Goal: Task Accomplishment & Management: Manage account settings

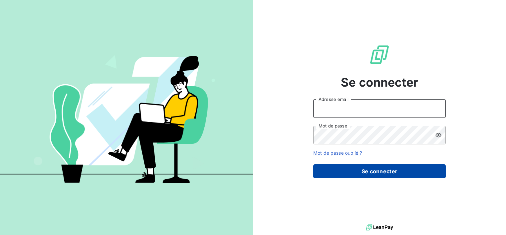
type input "[EMAIL_ADDRESS][DOMAIN_NAME]"
click at [414, 174] on button "Se connecter" at bounding box center [380, 171] width 133 height 14
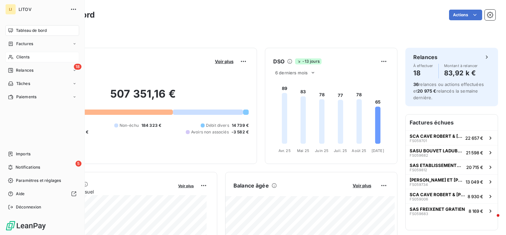
click at [36, 57] on div "Clients" at bounding box center [42, 57] width 74 height 11
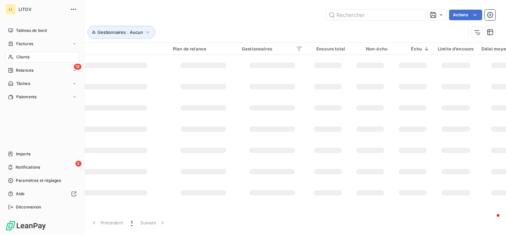
click at [10, 57] on icon at bounding box center [11, 56] width 6 height 5
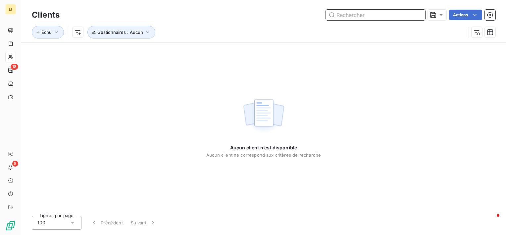
click at [395, 17] on input "text" at bounding box center [375, 15] width 99 height 11
type input "noue"
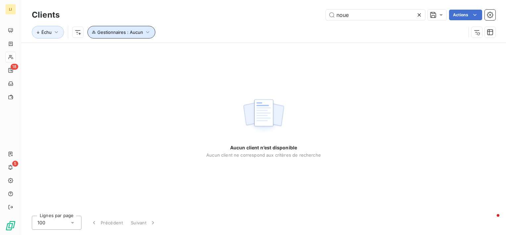
click at [121, 32] on span "Gestionnaires : Aucun" at bounding box center [120, 31] width 46 height 5
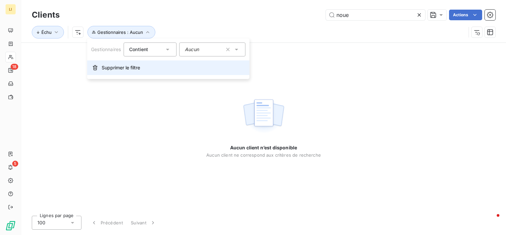
click at [111, 68] on span "Supprimer le filtre" at bounding box center [121, 67] width 38 height 7
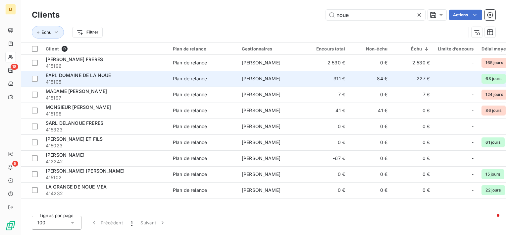
click at [99, 74] on span "EARL DOMAINE DE LA NOUE" at bounding box center [78, 75] width 65 height 6
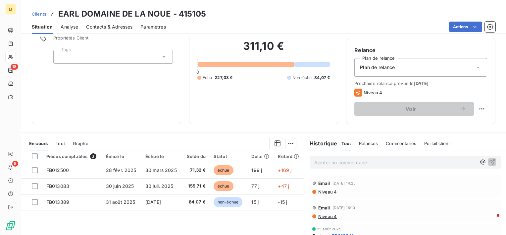
scroll to position [55, 0]
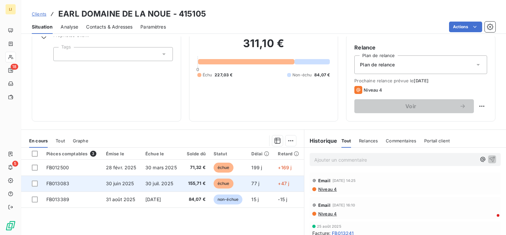
click at [145, 184] on span "30 juil. 2025" at bounding box center [159, 183] width 28 height 6
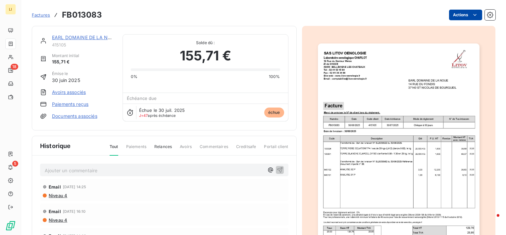
click at [462, 13] on html "LI 18 5 Factures FB013083 Actions EARL DOMAINE DE LA NOUE 415105 Montant initia…" at bounding box center [253, 117] width 506 height 235
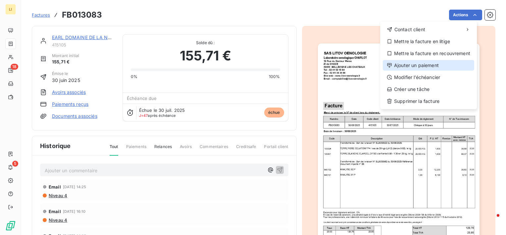
click at [415, 66] on div "Ajouter un paiement" at bounding box center [428, 65] width 91 height 11
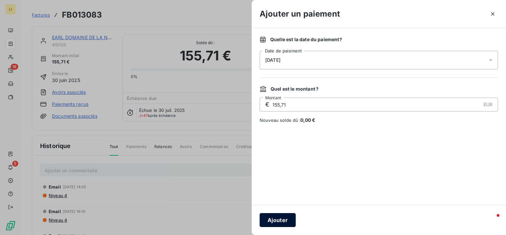
click at [271, 217] on button "Ajouter" at bounding box center [278, 220] width 36 height 14
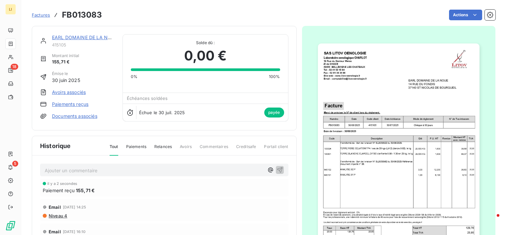
drag, startPoint x: 8, startPoint y: 0, endPoint x: 160, endPoint y: 17, distance: 153.4
click at [160, 17] on div "Actions" at bounding box center [303, 15] width 386 height 11
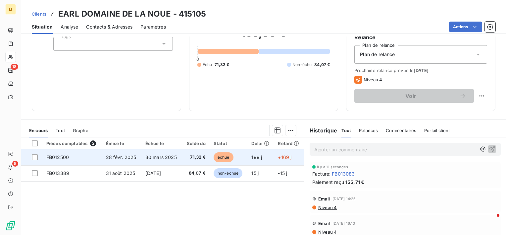
scroll to position [55, 0]
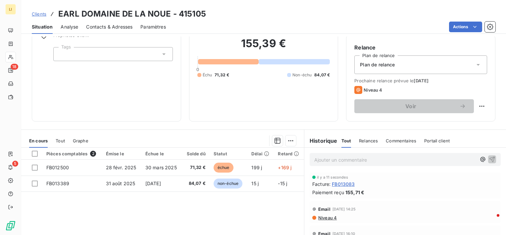
click at [335, 191] on span "Paiement reçu" at bounding box center [329, 192] width 32 height 7
click at [339, 182] on span "FB013083" at bounding box center [343, 183] width 23 height 7
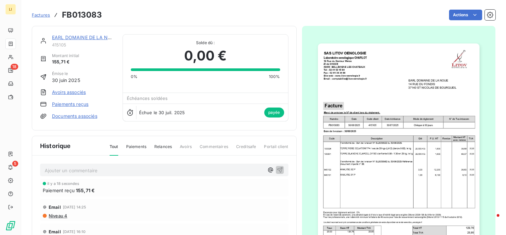
click at [140, 144] on span "Paiements" at bounding box center [136, 149] width 20 height 11
click at [58, 191] on span "Paiement reçu" at bounding box center [59, 190] width 32 height 7
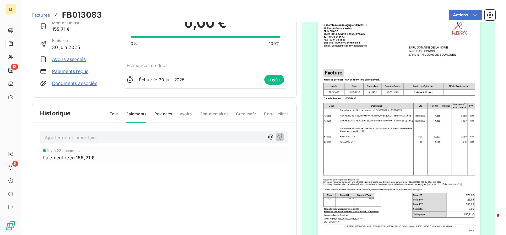
scroll to position [65, 0]
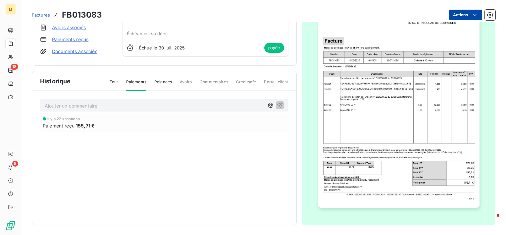
click at [464, 13] on html "LI 18 5 Factures FB013083 Actions EARL DOMAINE DE LA NOUE 415105 Montant initia…" at bounding box center [253, 117] width 506 height 235
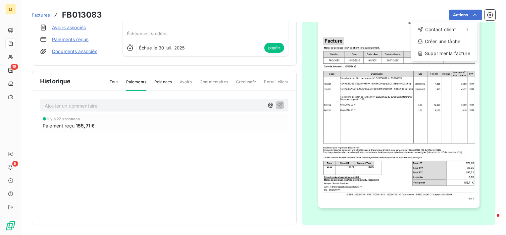
click at [171, 175] on html "LI 18 5 Factures FB013083 Actions Contact client Créer une tâche Supprimer la f…" at bounding box center [253, 117] width 506 height 235
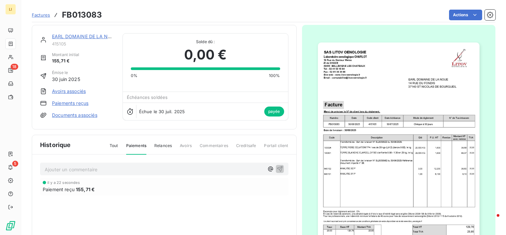
scroll to position [0, 0]
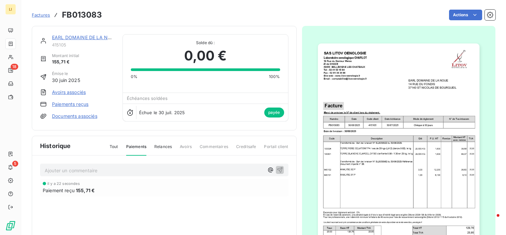
click at [93, 34] on link "EARL DOMAINE DE LA NOUE" at bounding box center [84, 37] width 65 height 6
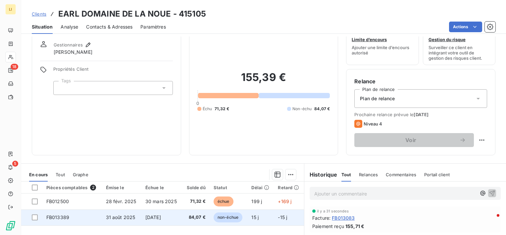
scroll to position [22, 0]
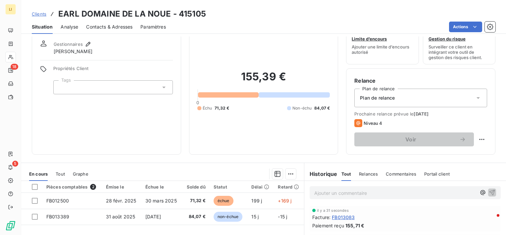
click at [43, 13] on span "Clients" at bounding box center [39, 13] width 15 height 5
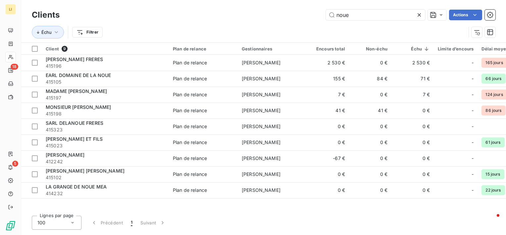
drag, startPoint x: 374, startPoint y: 11, endPoint x: 303, endPoint y: 23, distance: 71.8
click at [303, 23] on div "Clients noue Actions Échu Filtrer" at bounding box center [264, 25] width 464 height 34
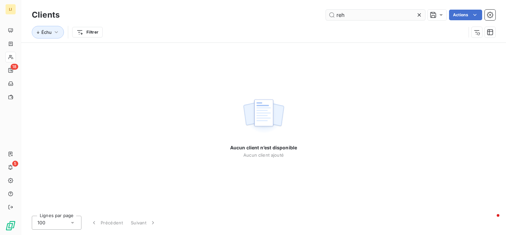
click at [341, 13] on input "reh" at bounding box center [375, 15] width 99 height 11
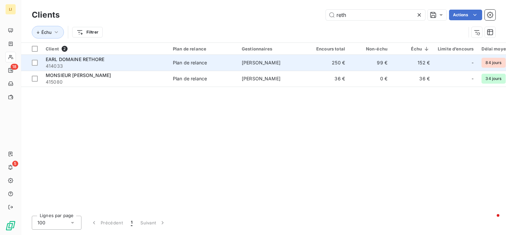
type input "reth"
click at [122, 63] on span "414033" at bounding box center [105, 66] width 119 height 7
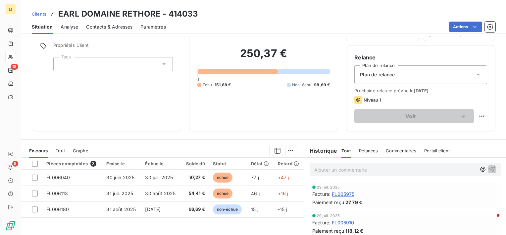
scroll to position [77, 0]
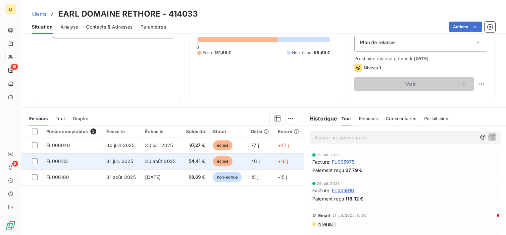
click at [179, 157] on td "30 août 2025" at bounding box center [161, 161] width 40 height 16
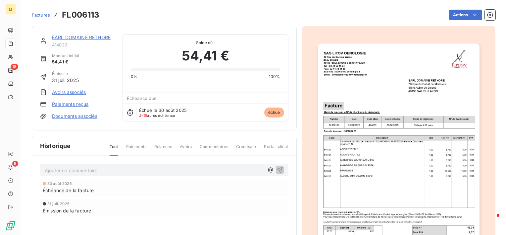
click at [468, 9] on div "Factures FL006113 Actions" at bounding box center [264, 15] width 464 height 14
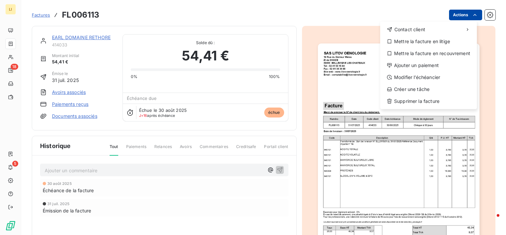
click at [466, 14] on html "LI 18 5 Factures FL006113 Actions Contact client Mettre la facture en litige Me…" at bounding box center [253, 117] width 506 height 235
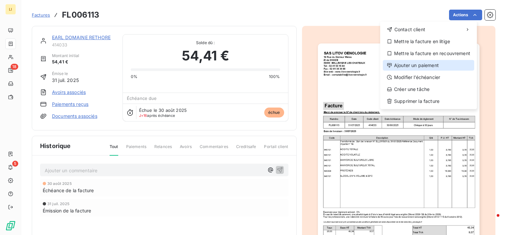
click at [424, 65] on div "Ajouter un paiement" at bounding box center [428, 65] width 91 height 11
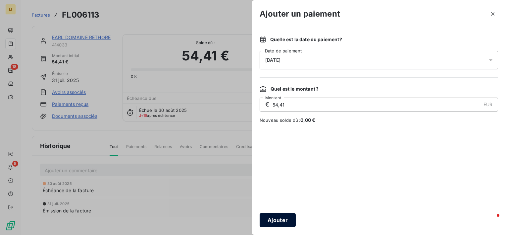
click at [287, 220] on button "Ajouter" at bounding box center [278, 220] width 36 height 14
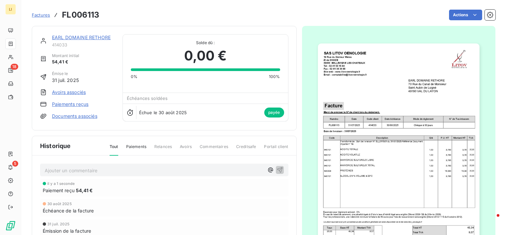
click at [84, 38] on link "EARL DOMAINE RETHORE" at bounding box center [81, 37] width 59 height 6
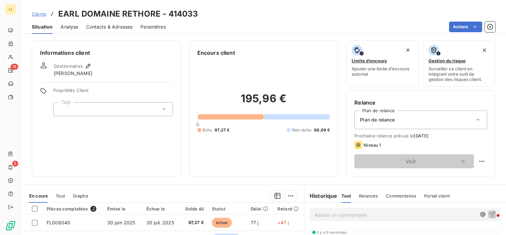
click at [37, 13] on span "Clients" at bounding box center [39, 13] width 15 height 5
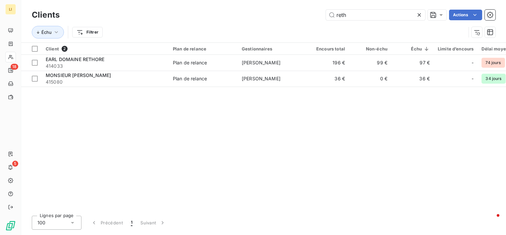
drag, startPoint x: 387, startPoint y: 15, endPoint x: 286, endPoint y: 21, distance: 100.6
click at [286, 21] on div "Clients reth Actions" at bounding box center [264, 15] width 464 height 14
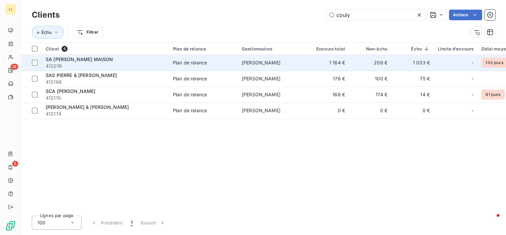
type input "couly"
click at [86, 63] on span "412016" at bounding box center [105, 66] width 119 height 7
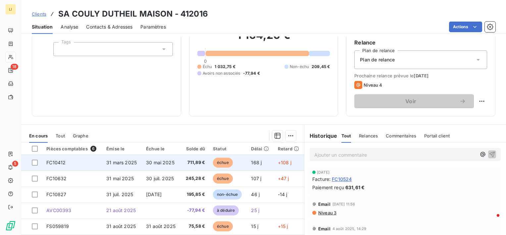
scroll to position [77, 0]
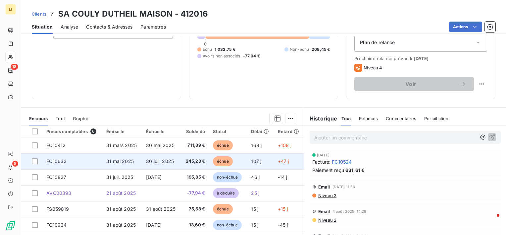
click at [170, 158] on span "30 juil. 2025" at bounding box center [160, 161] width 28 height 6
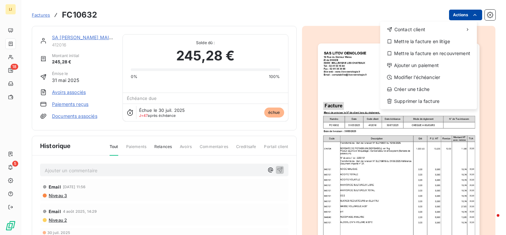
click at [458, 18] on html "LI 18 5 Factures FC10632 Actions Contact client Mettre la facture en litige Met…" at bounding box center [253, 117] width 506 height 235
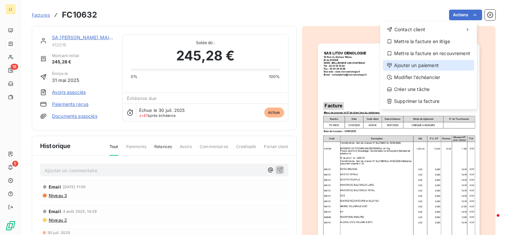
click at [427, 64] on div "Ajouter un paiement" at bounding box center [428, 65] width 91 height 11
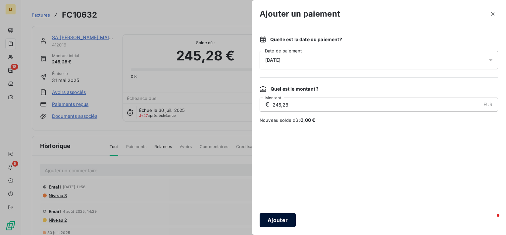
click at [288, 216] on button "Ajouter" at bounding box center [278, 220] width 36 height 14
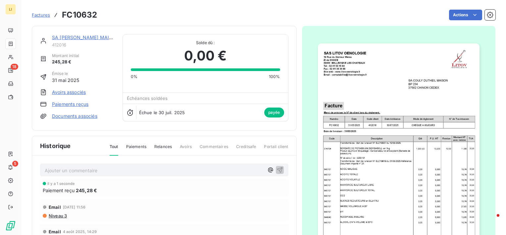
click at [76, 37] on link "SA [PERSON_NAME] MAISON" at bounding box center [85, 37] width 67 height 6
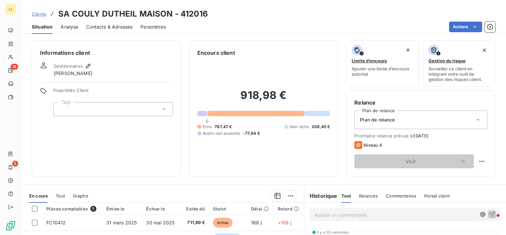
click at [40, 14] on span "Clients" at bounding box center [39, 13] width 15 height 5
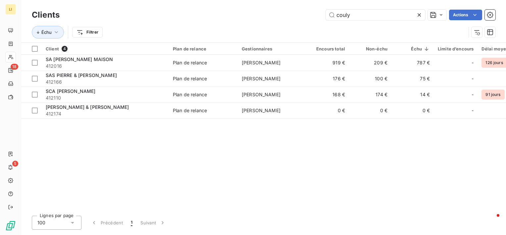
drag, startPoint x: 359, startPoint y: 15, endPoint x: 247, endPoint y: 23, distance: 112.0
click at [251, 22] on div "Clients couly Actions Échu Filtrer" at bounding box center [264, 25] width 464 height 34
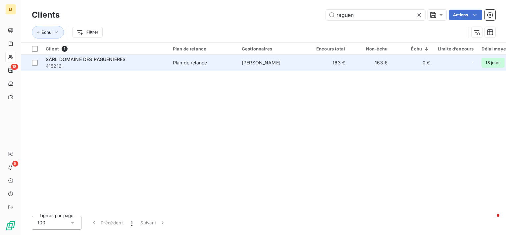
type input "raguen"
click at [96, 63] on span "415216" at bounding box center [105, 66] width 119 height 7
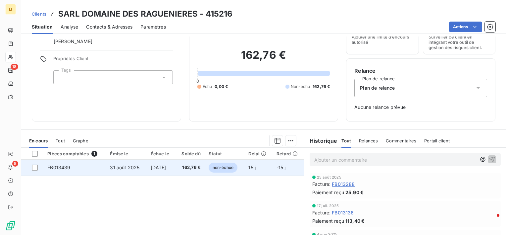
scroll to position [33, 0]
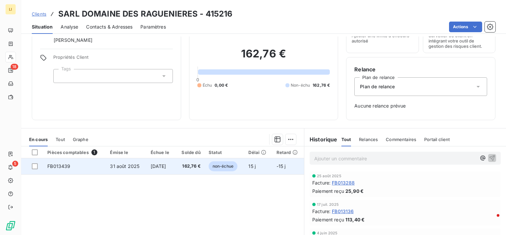
click at [156, 166] on span "[DATE]" at bounding box center [159, 166] width 16 height 6
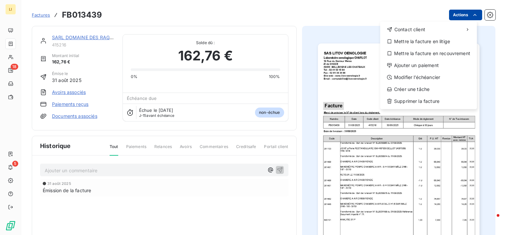
click at [446, 15] on html "LI 18 5 Factures FB013439 Actions Contact client Mettre la facture en litige Me…" at bounding box center [253, 117] width 506 height 235
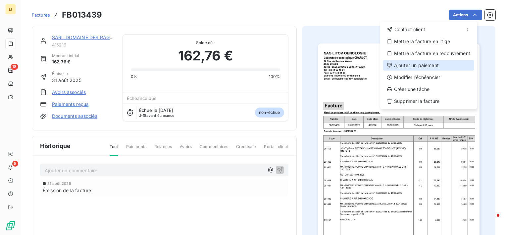
click at [413, 68] on div "Ajouter un paiement" at bounding box center [428, 65] width 91 height 11
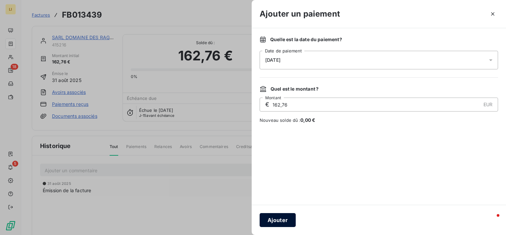
click at [284, 214] on button "Ajouter" at bounding box center [278, 220] width 36 height 14
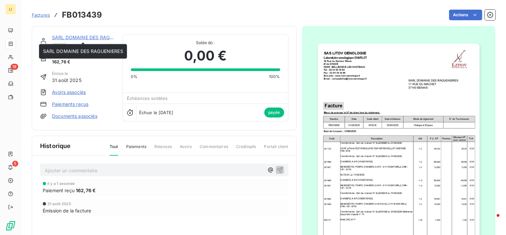
click at [94, 38] on link "SARL DOMAINE DES RAGUENIERES" at bounding box center [92, 37] width 80 height 6
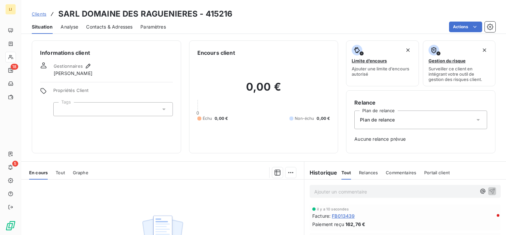
click at [42, 16] on span "Clients" at bounding box center [39, 13] width 15 height 5
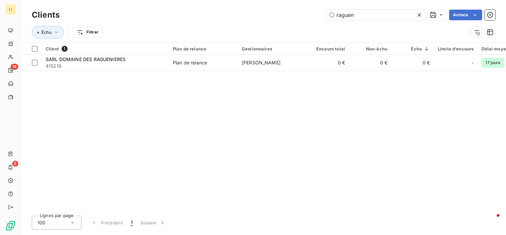
drag, startPoint x: 373, startPoint y: 14, endPoint x: 170, endPoint y: 20, distance: 202.2
click at [171, 20] on div "raguen Actions" at bounding box center [282, 15] width 428 height 11
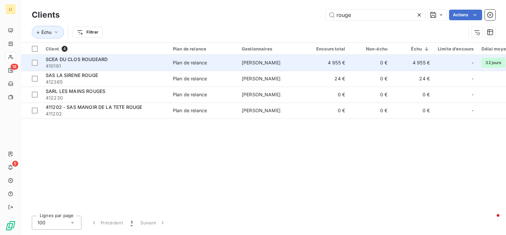
type input "rouge"
click at [123, 60] on div "SCEA DU CLOS ROUGEARD" at bounding box center [105, 59] width 119 height 7
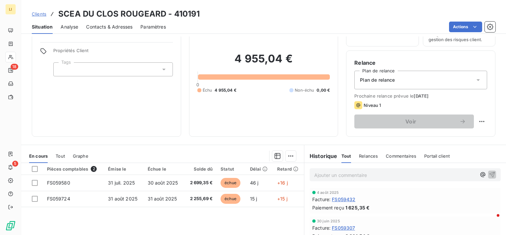
scroll to position [44, 0]
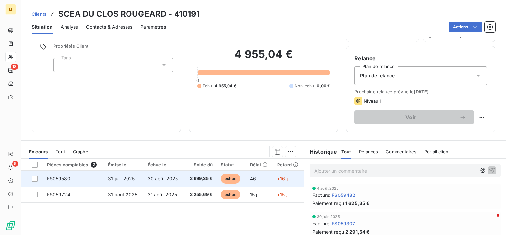
click at [168, 177] on span "30 août 2025" at bounding box center [163, 178] width 30 height 6
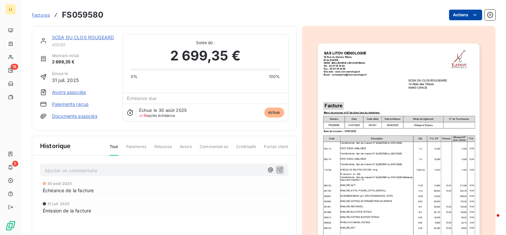
click at [464, 16] on html "LI 18 5 Factures FS059580 Actions SCEA DU CLOS ROUGEARD 410191 Montant initial …" at bounding box center [253, 117] width 506 height 235
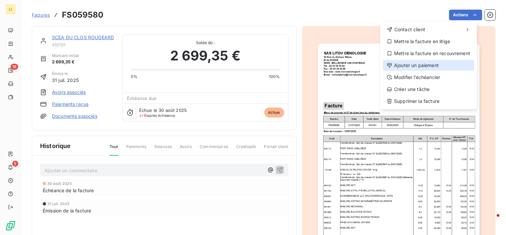
click at [434, 68] on div "Ajouter un paiement" at bounding box center [428, 65] width 91 height 11
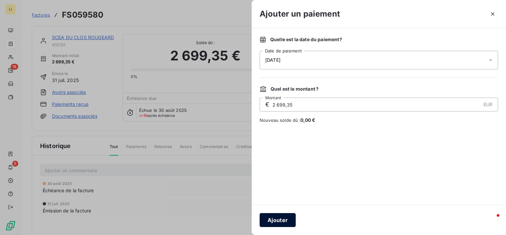
click at [279, 216] on button "Ajouter" at bounding box center [278, 220] width 36 height 14
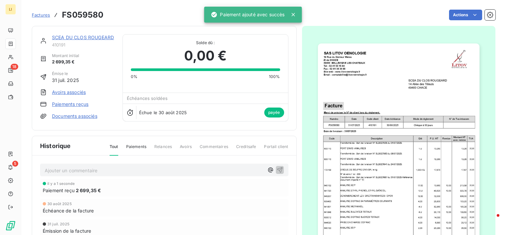
click at [68, 37] on link "SCEA DU CLOS ROUGEARD" at bounding box center [83, 37] width 62 height 6
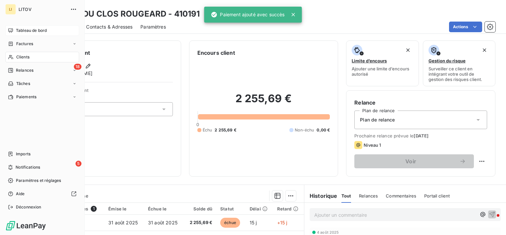
click at [14, 28] on div "Tableau de bord" at bounding box center [42, 30] width 74 height 11
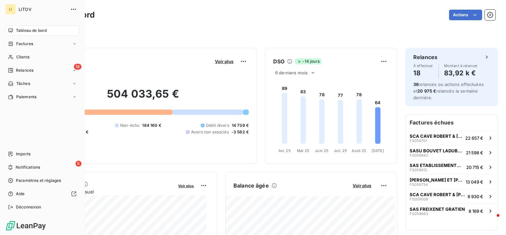
click at [24, 32] on span "Tableau de bord" at bounding box center [31, 31] width 31 height 6
click at [33, 71] on span "Relances" at bounding box center [25, 70] width 18 height 6
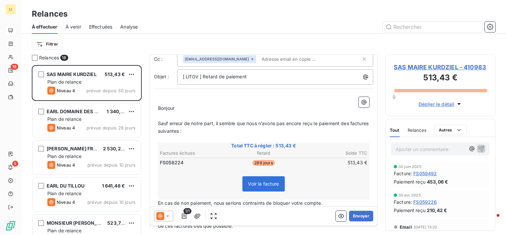
scroll to position [44, 0]
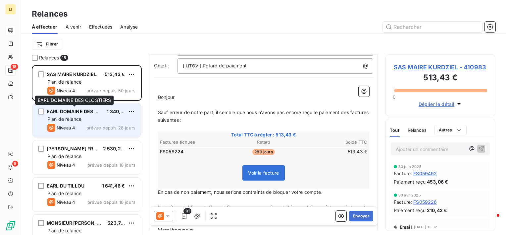
click at [75, 112] on span "EARL DOMAINE DES CLOSTIERS" at bounding box center [84, 111] width 74 height 6
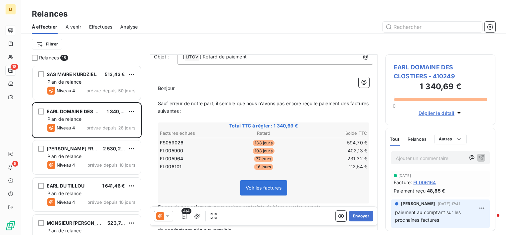
scroll to position [55, 0]
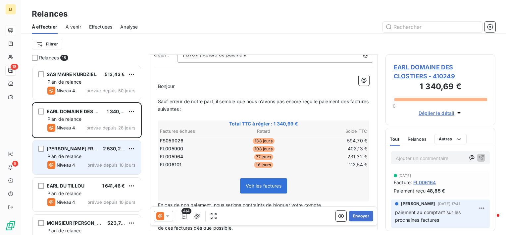
click at [65, 148] on span "[PERSON_NAME] FRERES" at bounding box center [76, 148] width 59 height 6
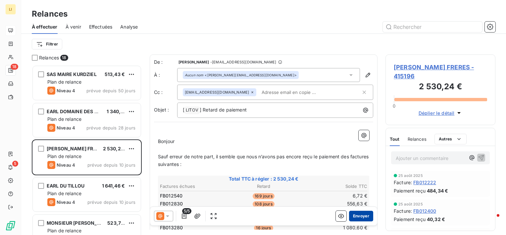
click at [355, 213] on button "Envoyer" at bounding box center [361, 215] width 24 height 11
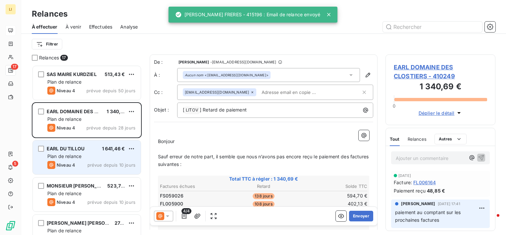
click at [64, 154] on span "Plan de relance" at bounding box center [64, 156] width 34 height 6
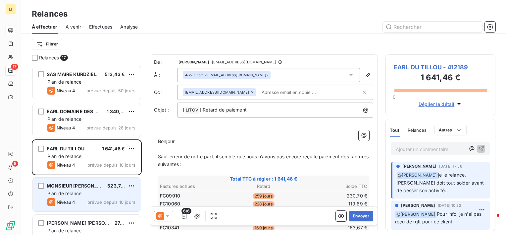
click at [73, 192] on span "Plan de relance" at bounding box center [64, 193] width 34 height 6
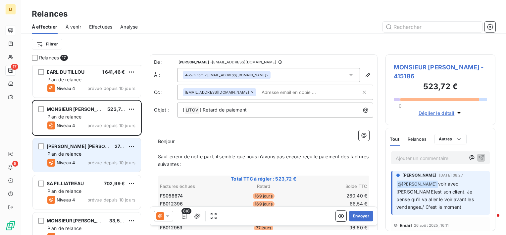
scroll to position [78, 0]
click at [65, 155] on span "Plan de relance" at bounding box center [64, 153] width 34 height 6
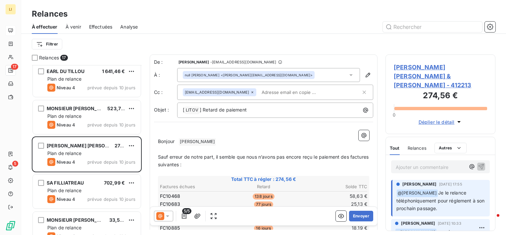
scroll to position [99, 0]
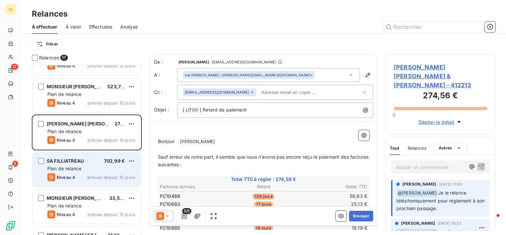
click at [76, 166] on span "Plan de relance" at bounding box center [64, 168] width 34 height 6
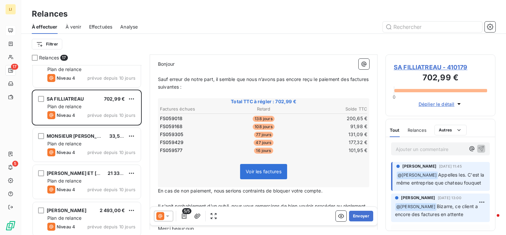
scroll to position [166, 0]
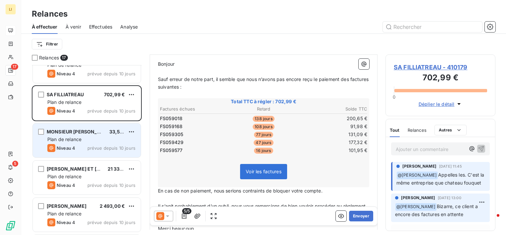
click at [77, 145] on div "Niveau 4 prévue depuis 10 jours" at bounding box center [91, 148] width 88 height 8
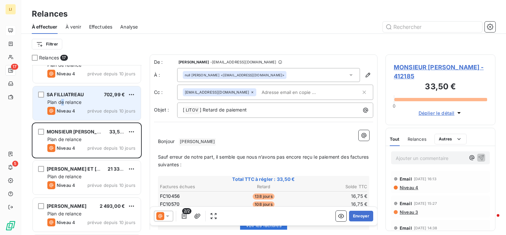
click at [63, 105] on div "SA FILLIATREAU 702,99 € Plan de relance Niveau 4 prévue depuis 10 jours" at bounding box center [87, 103] width 108 height 34
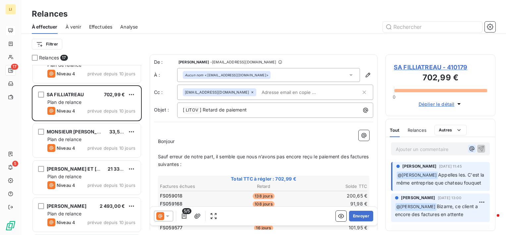
click at [469, 150] on icon "button" at bounding box center [472, 148] width 7 height 7
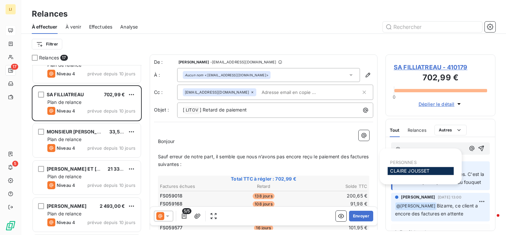
click at [409, 170] on span "[PERSON_NAME]" at bounding box center [409, 171] width 39 height 6
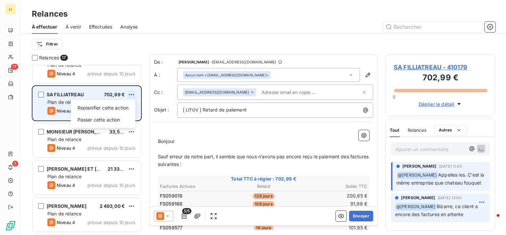
click at [135, 93] on html "LI 17 5 Relances À effectuer À venir Effectuées Analyse Filtrer Relances 17 MON…" at bounding box center [253, 117] width 506 height 235
click at [106, 107] on div "Replanifier cette action" at bounding box center [103, 107] width 59 height 11
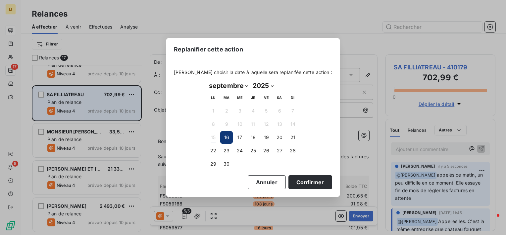
click at [245, 86] on select "janvier février mars avril mai juin juillet août septembre octobre novembre déc…" at bounding box center [229, 85] width 44 height 11
select select "9"
click at [207, 80] on select "janvier février mars avril mai juin juillet août septembre octobre novembre déc…" at bounding box center [229, 85] width 44 height 11
click at [212, 121] on button "6" at bounding box center [213, 123] width 13 height 13
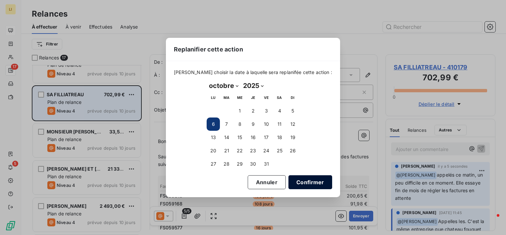
click at [303, 179] on button "Confirmer" at bounding box center [311, 182] width 44 height 14
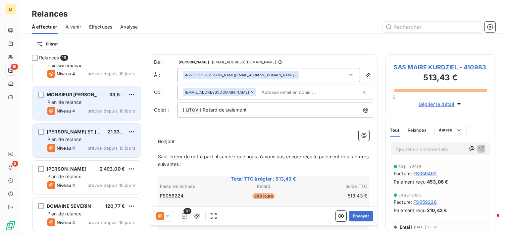
click at [64, 139] on span "Plan de relance" at bounding box center [64, 139] width 34 height 6
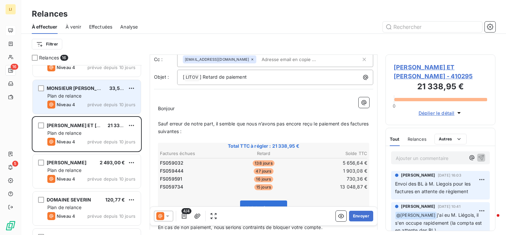
scroll to position [177, 0]
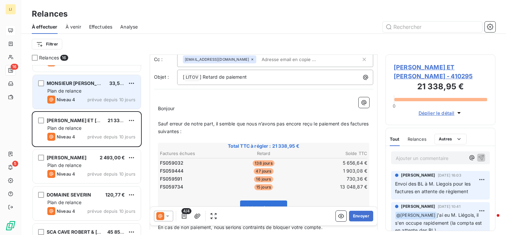
click at [61, 160] on div "[PERSON_NAME]" at bounding box center [67, 157] width 40 height 7
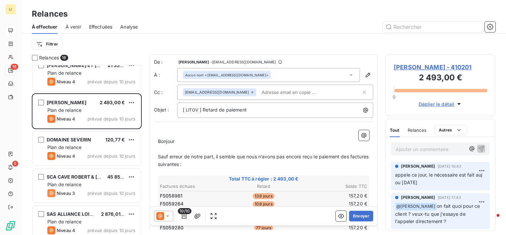
scroll to position [232, 0]
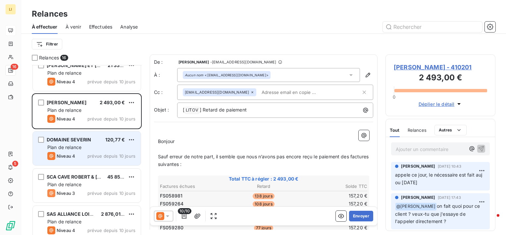
click at [101, 146] on div "Plan de relance" at bounding box center [91, 147] width 88 height 7
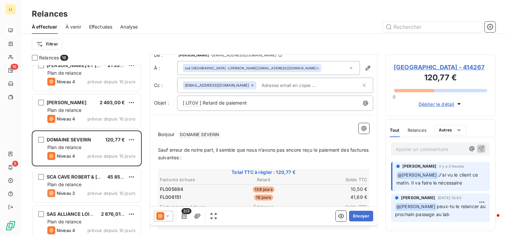
scroll to position [22, 0]
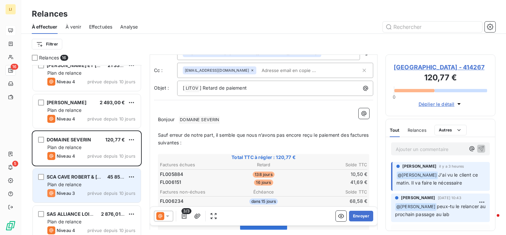
click at [95, 185] on div "Plan de relance" at bounding box center [91, 184] width 88 height 7
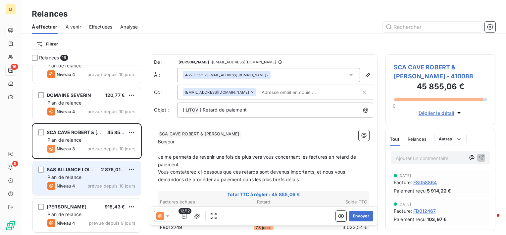
click at [96, 174] on div "Plan de relance" at bounding box center [91, 177] width 88 height 7
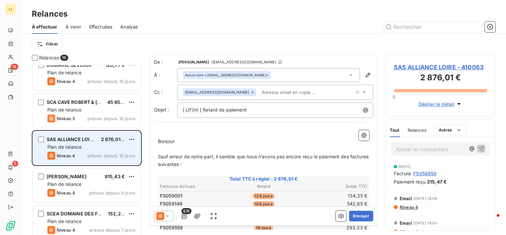
scroll to position [310, 0]
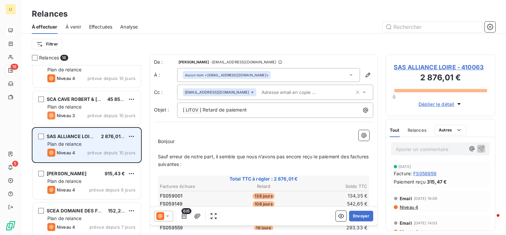
click at [86, 174] on span "[PERSON_NAME]" at bounding box center [67, 173] width 40 height 6
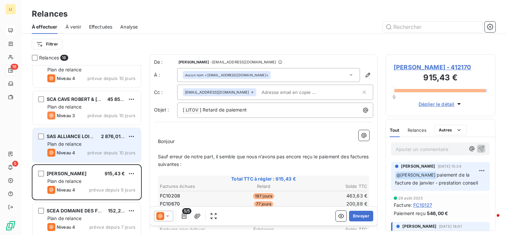
click at [94, 150] on span "prévue depuis 10 jours" at bounding box center [111, 152] width 48 height 5
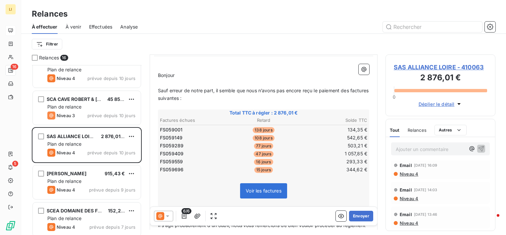
scroll to position [320, 0]
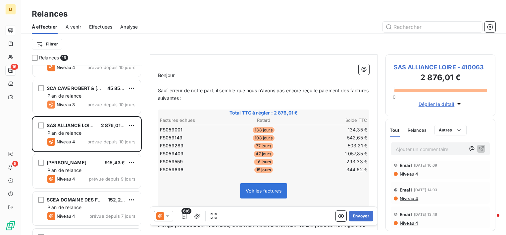
click at [86, 162] on span "[PERSON_NAME]" at bounding box center [67, 162] width 40 height 6
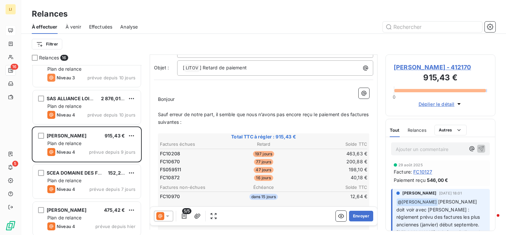
scroll to position [354, 0]
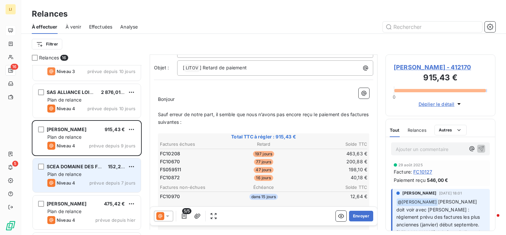
click at [87, 166] on span "SCEA DOMAINE DES FORGES" at bounding box center [80, 166] width 67 height 6
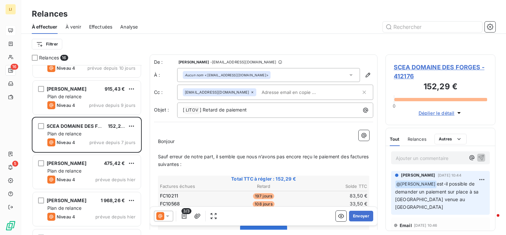
scroll to position [420, 0]
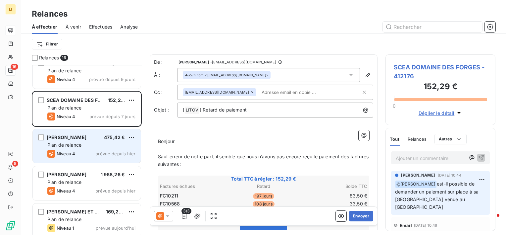
click at [84, 144] on div "Plan de relance" at bounding box center [91, 145] width 88 height 7
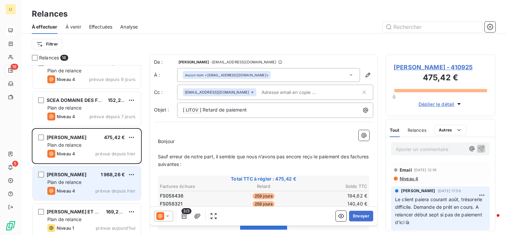
scroll to position [424, 0]
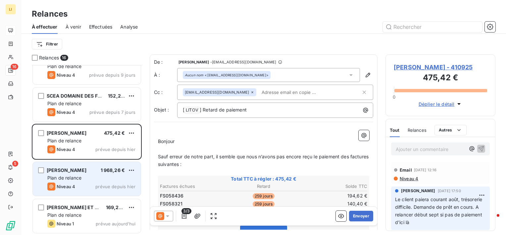
click at [82, 168] on span "[PERSON_NAME]" at bounding box center [67, 170] width 40 height 6
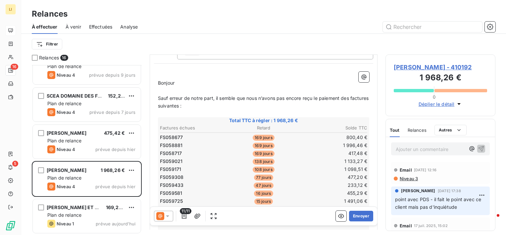
scroll to position [55, 0]
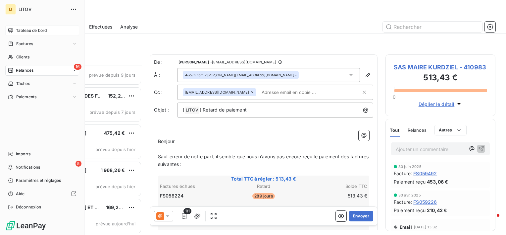
click at [30, 31] on span "Tableau de bord" at bounding box center [31, 31] width 31 height 6
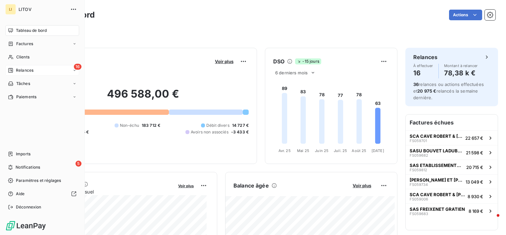
click at [31, 67] on span "Relances" at bounding box center [25, 70] width 18 height 6
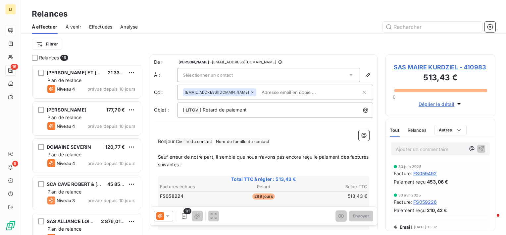
scroll to position [232, 0]
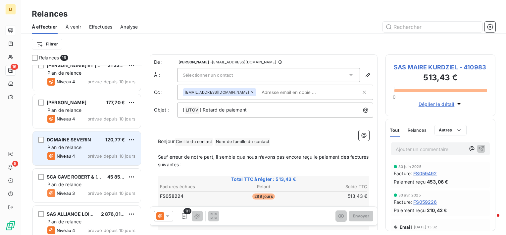
click at [84, 153] on div "Niveau 4 prévue depuis 10 jours" at bounding box center [91, 156] width 88 height 8
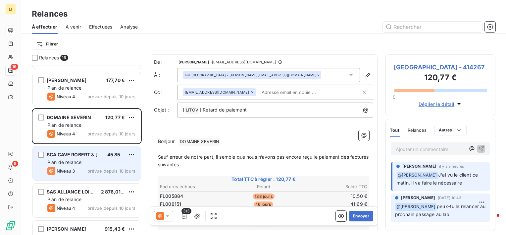
click at [78, 160] on span "Plan de relance" at bounding box center [64, 162] width 34 height 6
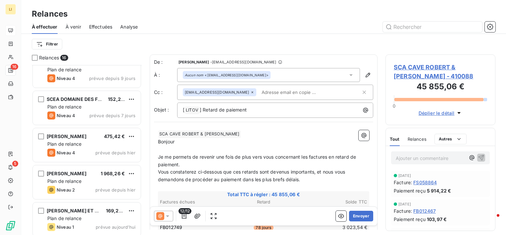
scroll to position [424, 0]
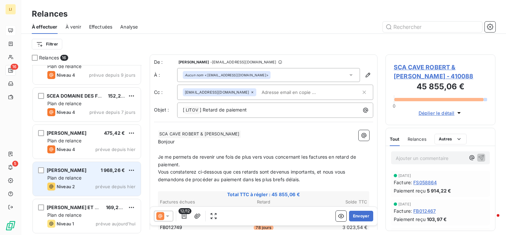
click at [67, 174] on div "Plan de relance" at bounding box center [91, 177] width 88 height 7
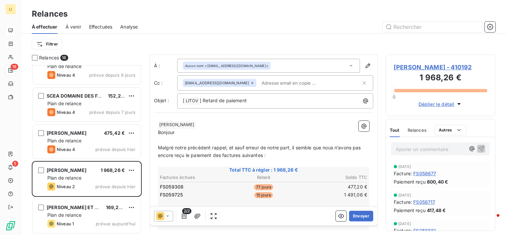
scroll to position [44, 0]
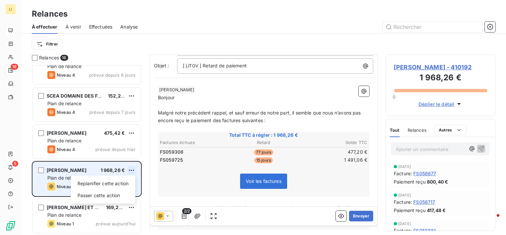
click at [132, 168] on html "LI 16 5 Relances À effectuer À venir Effectuées Analyse Filtrer Relances 16 SAS…" at bounding box center [253, 117] width 506 height 235
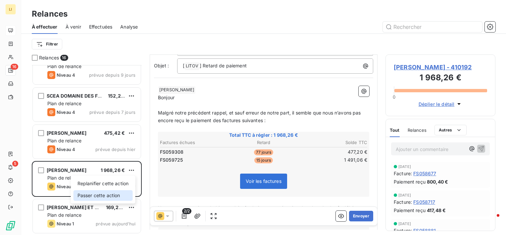
click at [102, 196] on div "Passer cette action" at bounding box center [103, 195] width 59 height 11
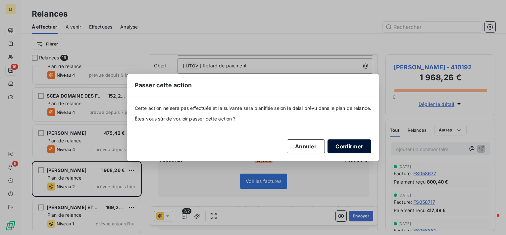
click at [358, 145] on button "Confirmer" at bounding box center [350, 146] width 44 height 14
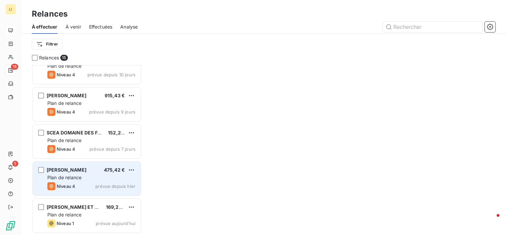
scroll to position [387, 0]
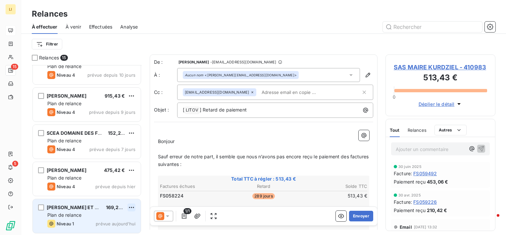
click at [130, 207] on html "LI 15 5 Relances À effectuer À venir Effectuées Analyse Filtrer Relances 15 SAS…" at bounding box center [253, 117] width 506 height 235
click at [107, 196] on div "Passer cette action" at bounding box center [103, 194] width 59 height 11
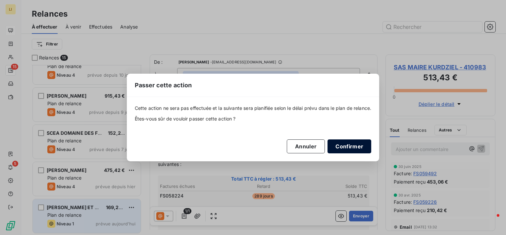
click at [345, 147] on button "Confirmer" at bounding box center [350, 146] width 44 height 14
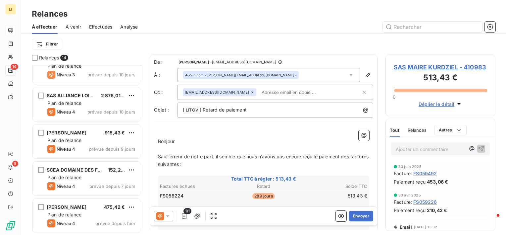
scroll to position [350, 0]
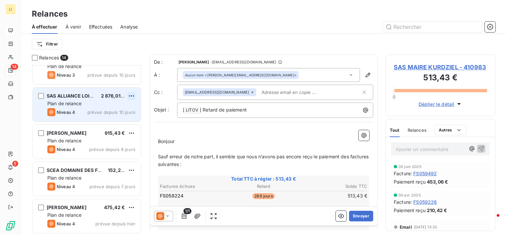
click at [131, 96] on html "LI 14 5 Relances À effectuer À venir Effectuées Analyse Filtrer Relances 14 SAS…" at bounding box center [253, 117] width 506 height 235
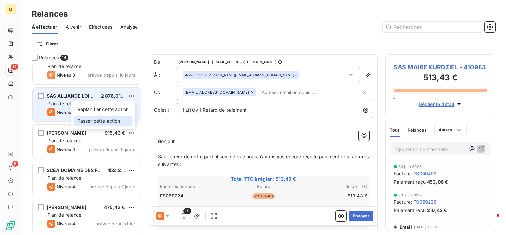
click at [112, 118] on div "Passer cette action" at bounding box center [103, 121] width 59 height 11
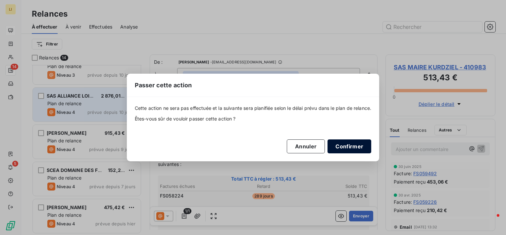
click at [360, 146] on button "Confirmer" at bounding box center [350, 146] width 44 height 14
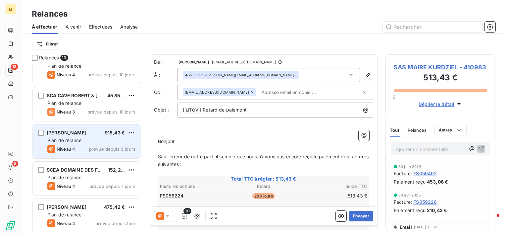
scroll to position [313, 0]
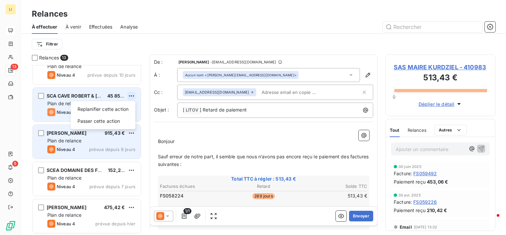
click at [131, 93] on html "LI 13 5 Relances À effectuer À venir Effectuées Analyse Filtrer Relances 13 SAS…" at bounding box center [253, 117] width 506 height 235
click at [108, 120] on div "Passer cette action" at bounding box center [103, 121] width 59 height 11
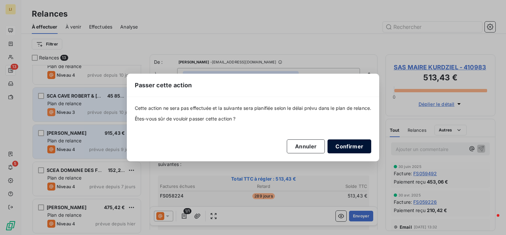
click at [356, 147] on button "Confirmer" at bounding box center [350, 146] width 44 height 14
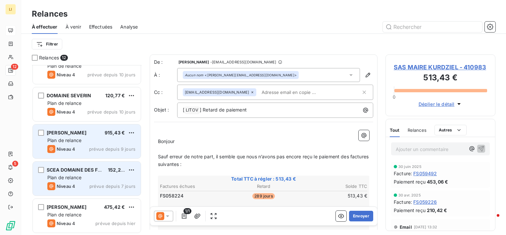
scroll to position [276, 0]
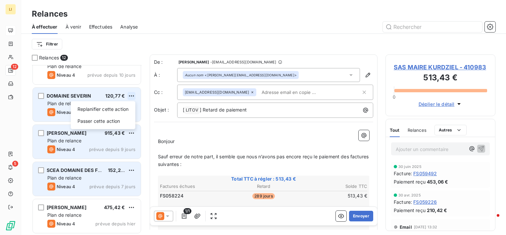
click at [131, 99] on html "LI 12 5 Relances À effectuer À venir Effectuées Analyse Filtrer Relances 12 SAS…" at bounding box center [253, 117] width 506 height 235
click at [114, 119] on div "Passer cette action" at bounding box center [103, 121] width 59 height 11
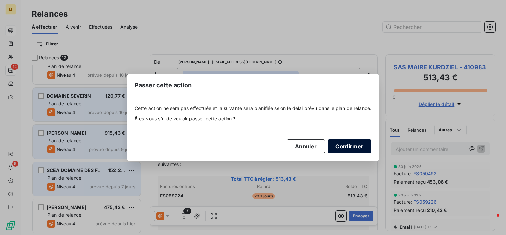
click at [333, 144] on button "Confirmer" at bounding box center [350, 146] width 44 height 14
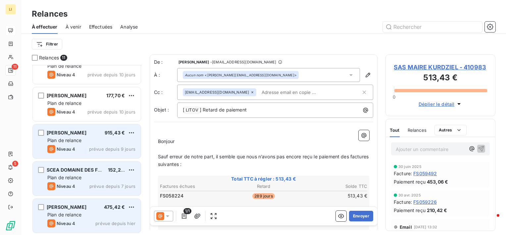
scroll to position [239, 0]
click at [137, 132] on div "[PERSON_NAME] 915,43 € Plan de relance Niveau 4 prévue depuis 9 jours" at bounding box center [87, 142] width 108 height 34
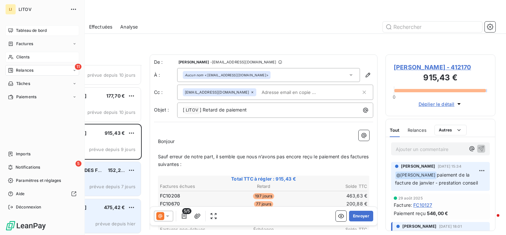
click at [19, 55] on span "Clients" at bounding box center [22, 57] width 13 height 6
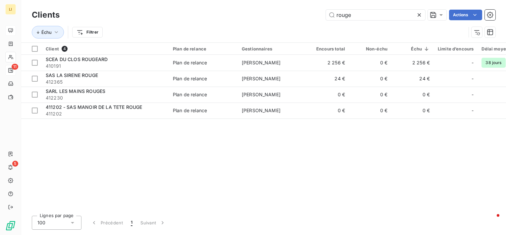
drag, startPoint x: 394, startPoint y: 16, endPoint x: 226, endPoint y: 14, distance: 167.4
click at [227, 14] on div "rouge Actions" at bounding box center [282, 15] width 428 height 11
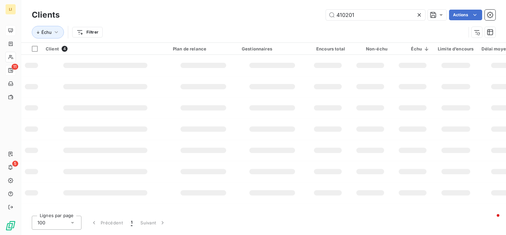
type input "410201"
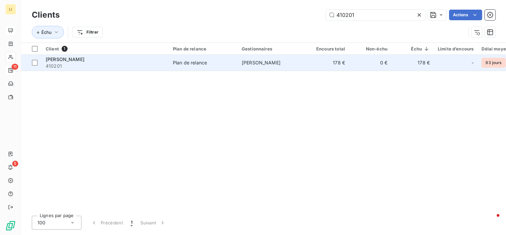
click at [70, 65] on span "410201" at bounding box center [105, 66] width 119 height 7
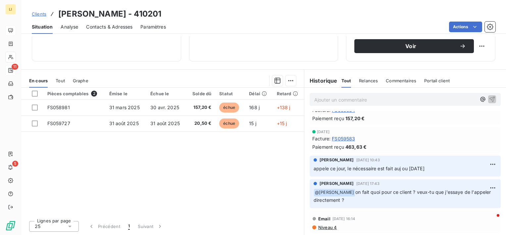
scroll to position [210, 0]
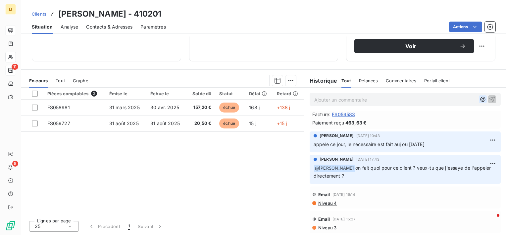
click at [480, 98] on icon "button" at bounding box center [483, 99] width 7 height 7
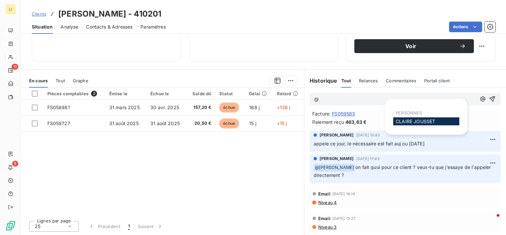
click at [412, 118] on span "[PERSON_NAME]" at bounding box center [415, 121] width 39 height 6
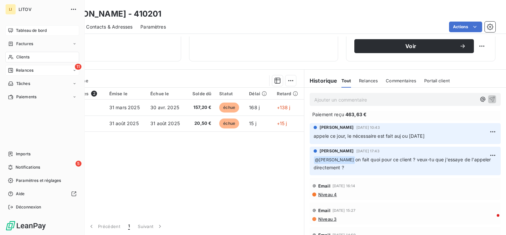
click at [20, 53] on div "Clients" at bounding box center [42, 57] width 74 height 11
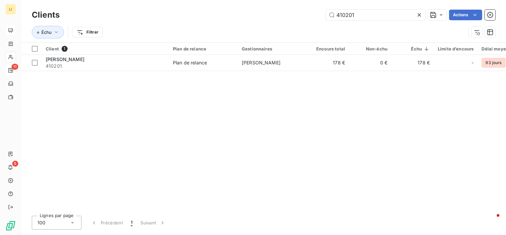
drag, startPoint x: 371, startPoint y: 16, endPoint x: 307, endPoint y: 15, distance: 64.0
click at [307, 14] on div "410201 Actions" at bounding box center [282, 15] width 428 height 11
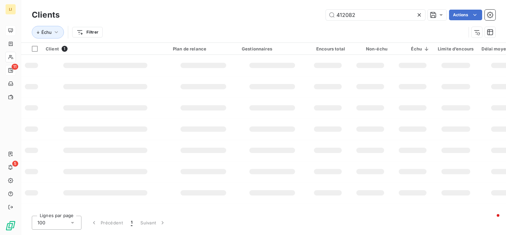
type input "412082"
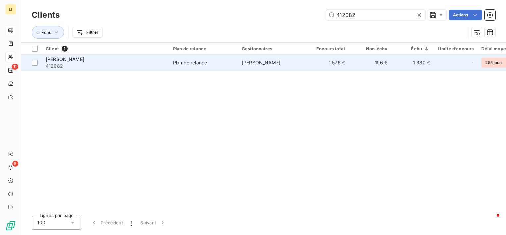
click at [91, 59] on div "[PERSON_NAME]" at bounding box center [105, 59] width 119 height 7
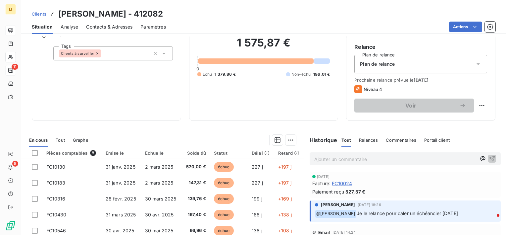
scroll to position [66, 0]
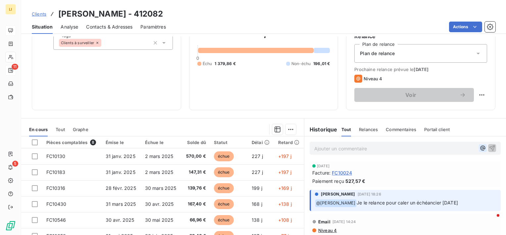
click at [481, 145] on icon "button" at bounding box center [483, 147] width 5 height 5
click at [408, 169] on span "[PERSON_NAME]" at bounding box center [413, 170] width 35 height 6
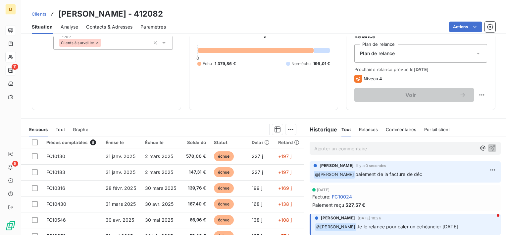
click at [42, 11] on link "Clients" at bounding box center [39, 14] width 15 height 7
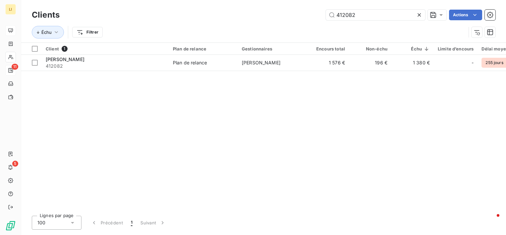
drag, startPoint x: 378, startPoint y: 11, endPoint x: 307, endPoint y: 8, distance: 71.3
click at [307, 8] on div "Clients 412082 Actions" at bounding box center [264, 15] width 464 height 14
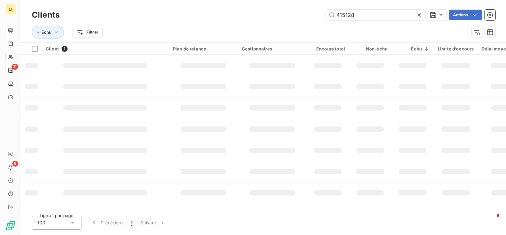
type input "415128"
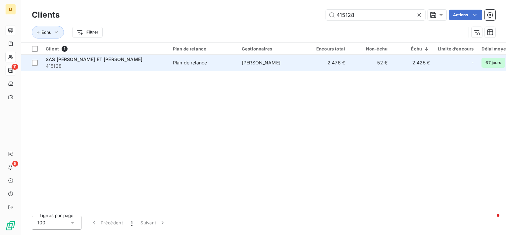
click at [110, 60] on span "SAS [PERSON_NAME] ET [PERSON_NAME]" at bounding box center [94, 59] width 97 height 6
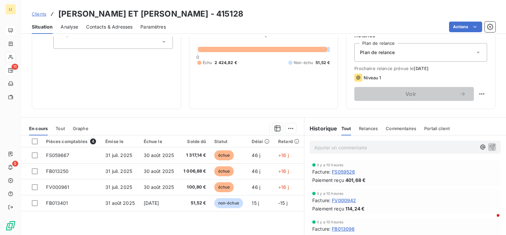
scroll to position [66, 0]
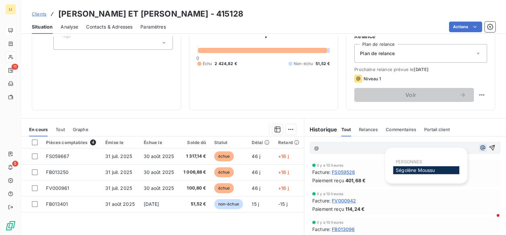
click at [481, 148] on icon "button" at bounding box center [483, 147] width 5 height 5
click at [417, 171] on span "[PERSON_NAME]" at bounding box center [415, 170] width 39 height 6
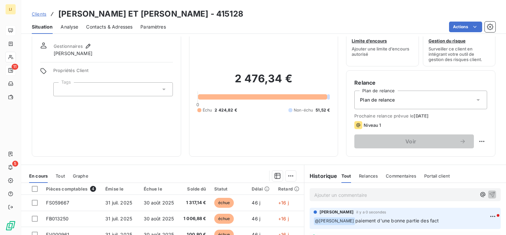
scroll to position [11, 0]
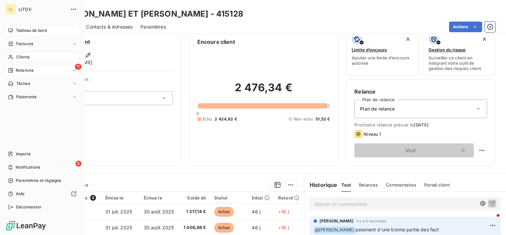
click at [36, 70] on div "11 Relances" at bounding box center [42, 70] width 74 height 11
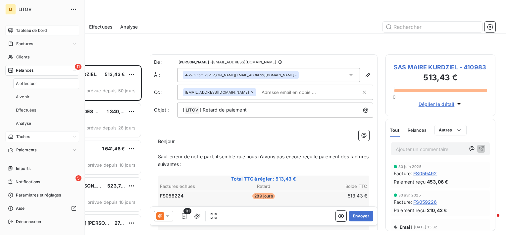
scroll to position [164, 105]
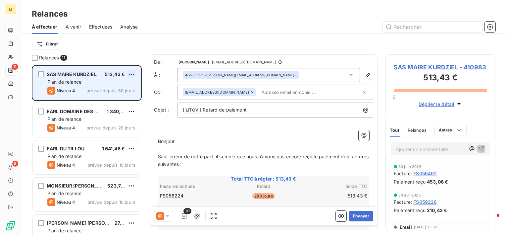
click at [135, 74] on html "LI 11 5 Relances À effectuer À venir Effectuées Analyse Filtrer Relances 11 SAS…" at bounding box center [253, 117] width 506 height 235
